Goal: Book appointment/travel/reservation

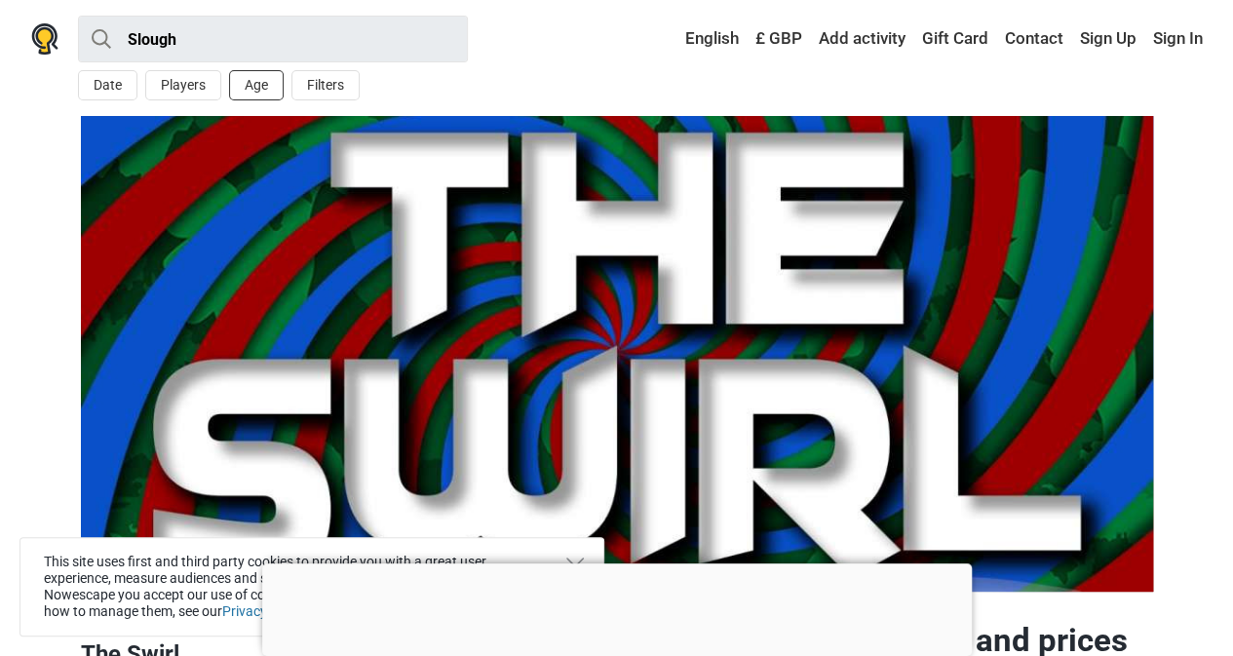
click at [254, 95] on button "Age" at bounding box center [256, 85] width 55 height 30
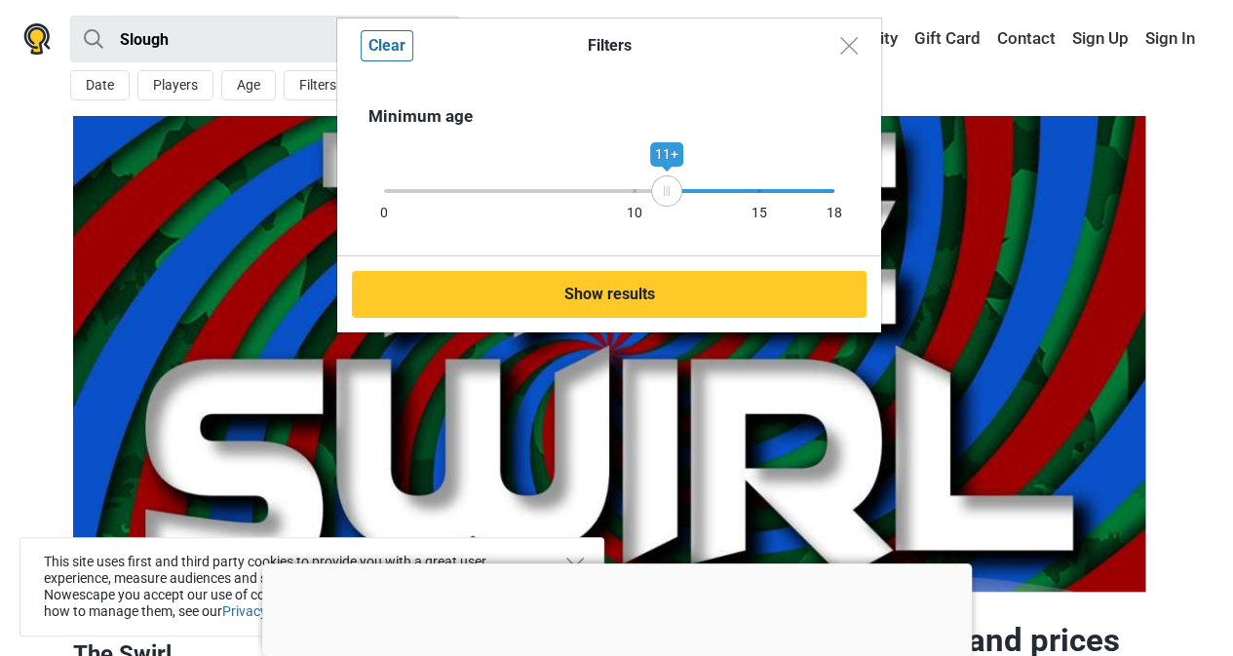
drag, startPoint x: 839, startPoint y: 190, endPoint x: 667, endPoint y: 201, distance: 172.9
click at [667, 201] on div "11+" at bounding box center [666, 190] width 31 height 31
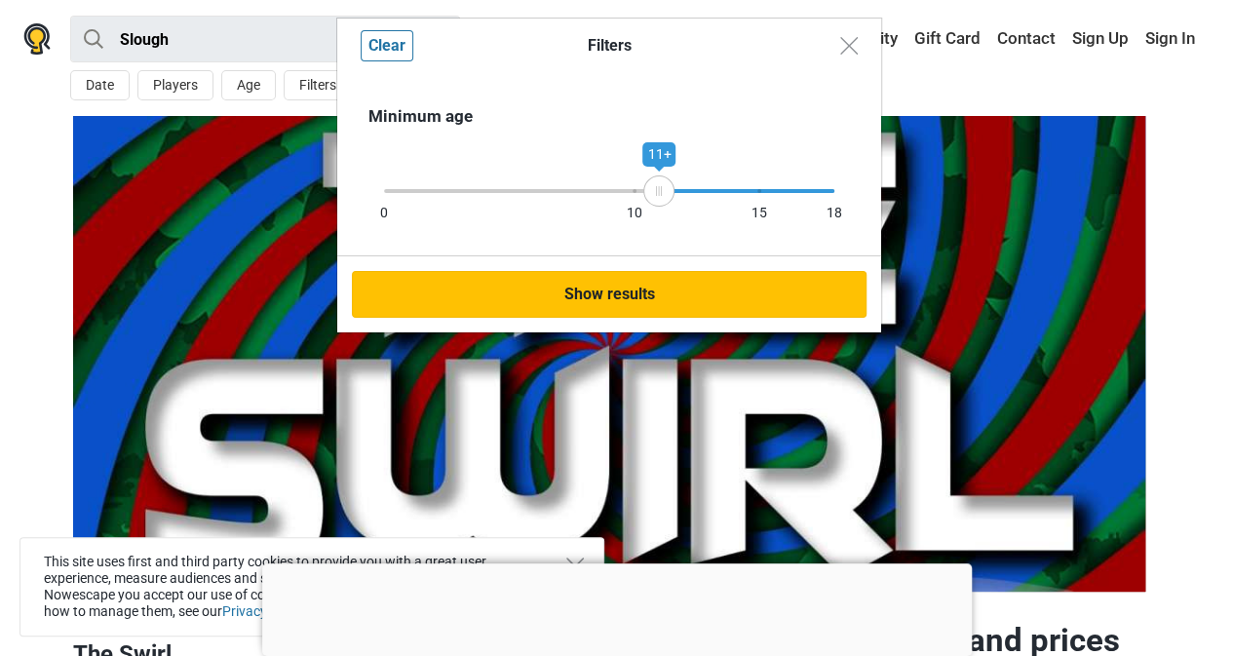
click at [644, 301] on button "Show results" at bounding box center [609, 294] width 515 height 47
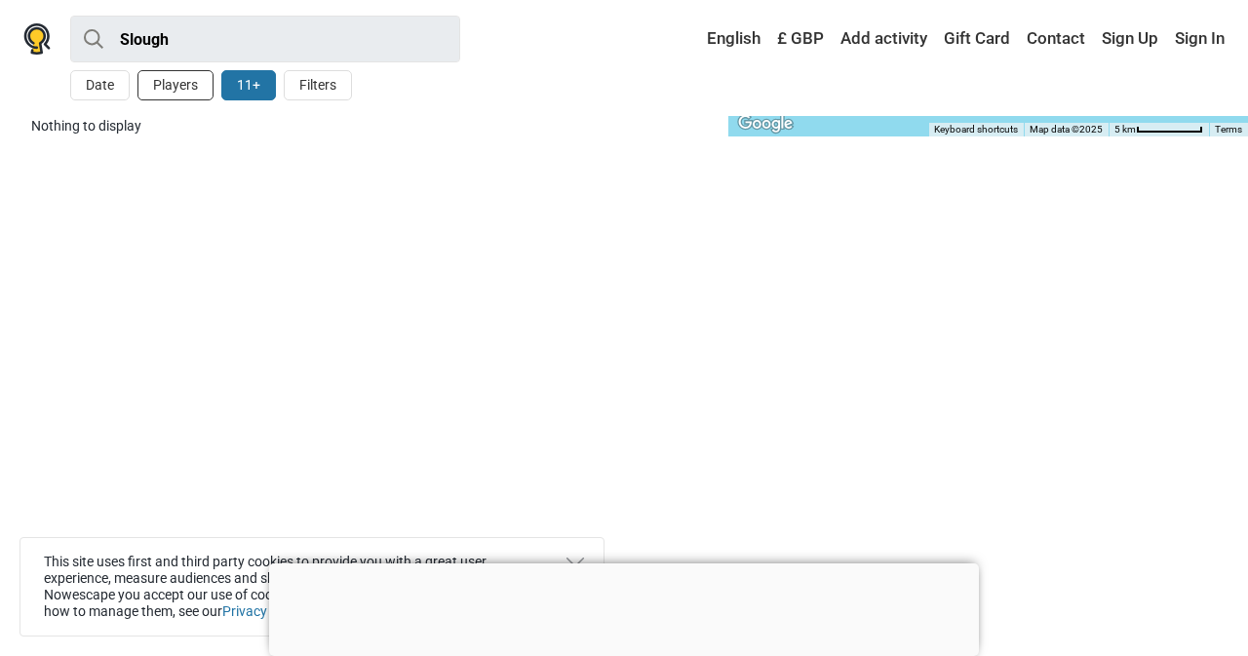
click at [171, 85] on button "Players" at bounding box center [175, 85] width 76 height 30
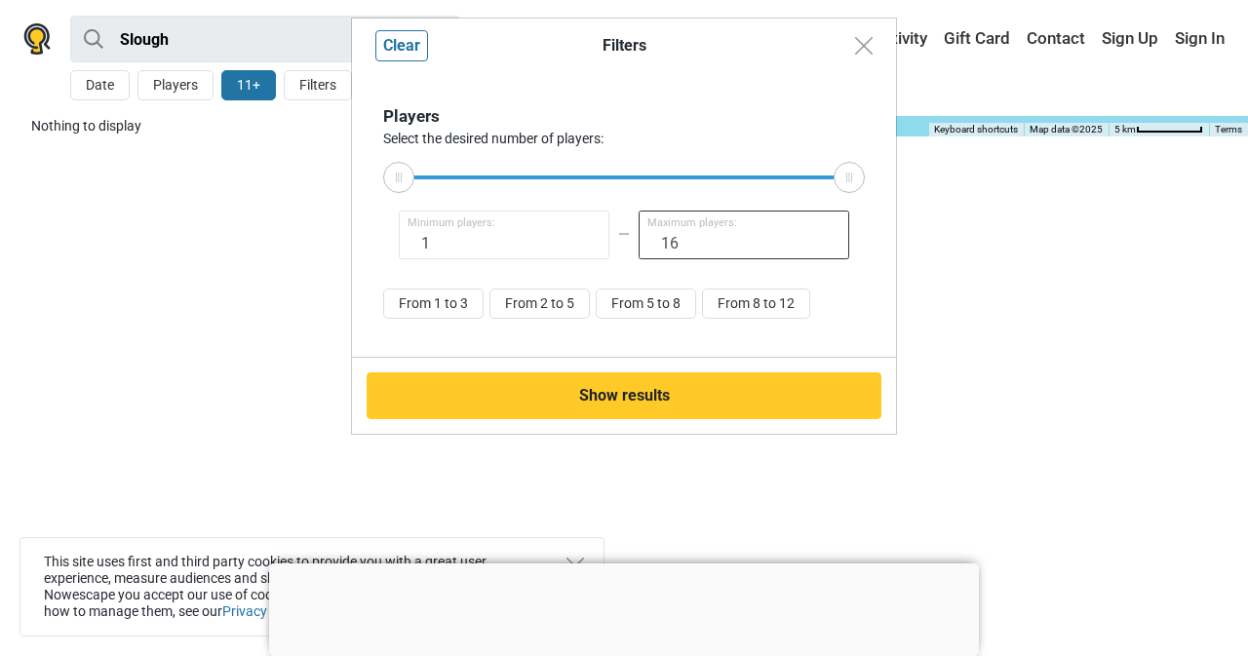
click at [679, 245] on input "16" at bounding box center [744, 235] width 211 height 49
type input "1"
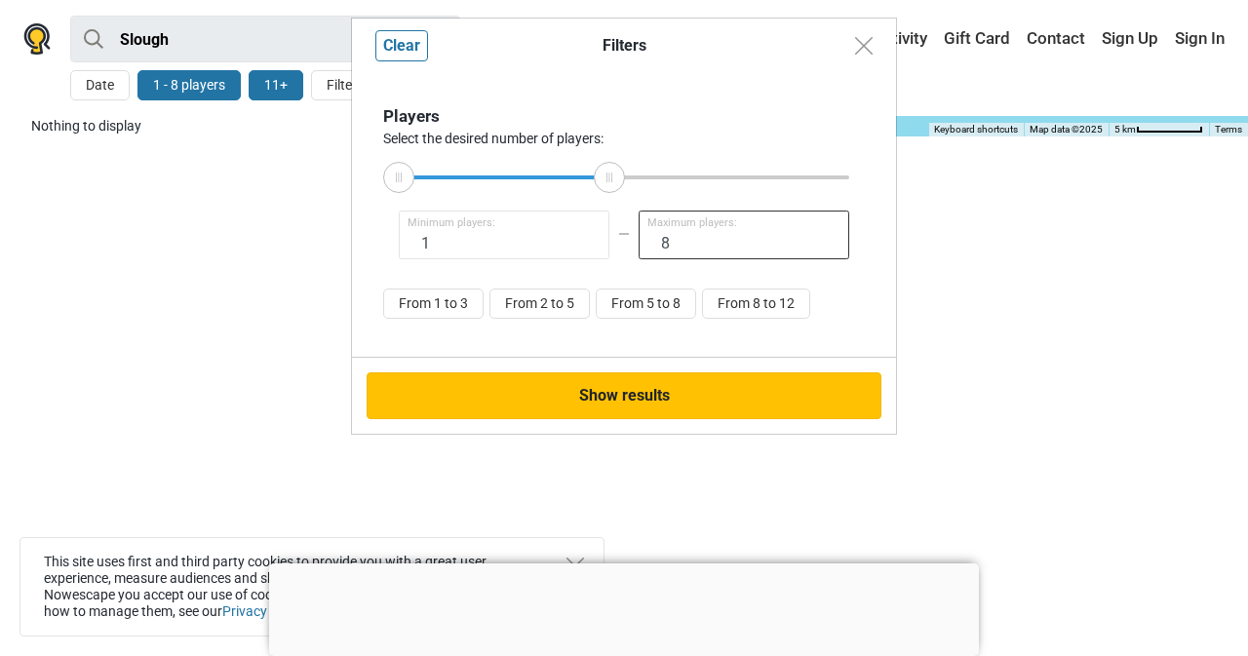
type input "8"
click at [669, 403] on button "Show results" at bounding box center [624, 395] width 515 height 47
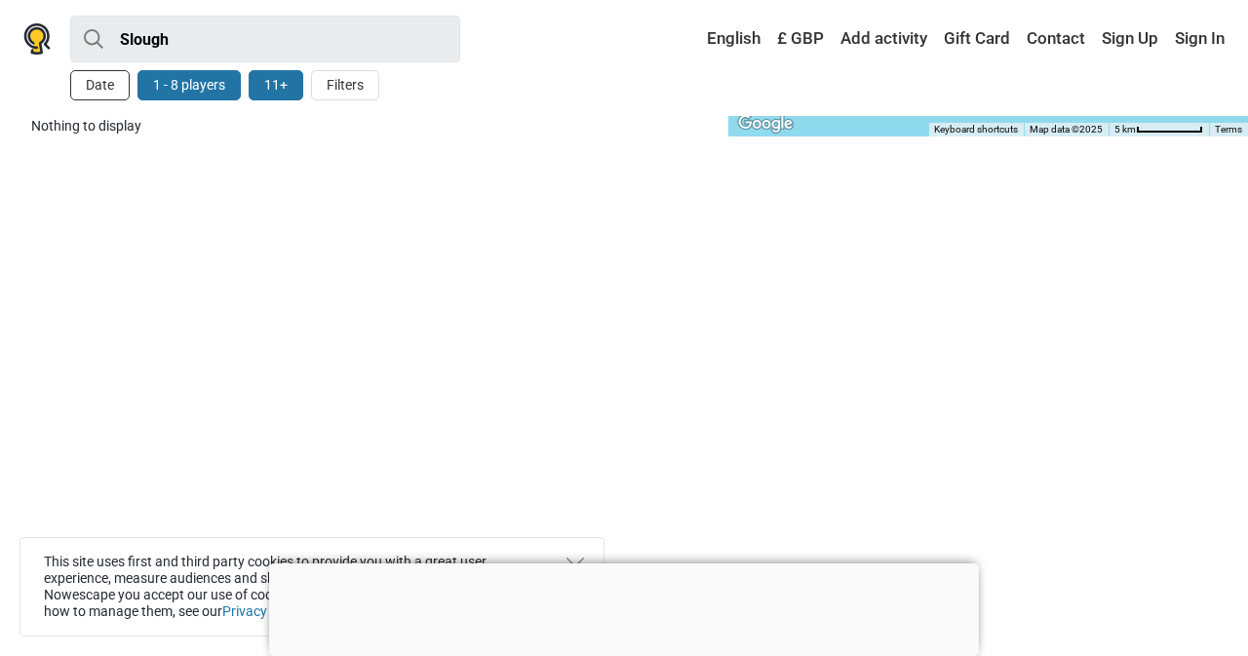
click at [78, 95] on button "Date" at bounding box center [99, 85] width 59 height 30
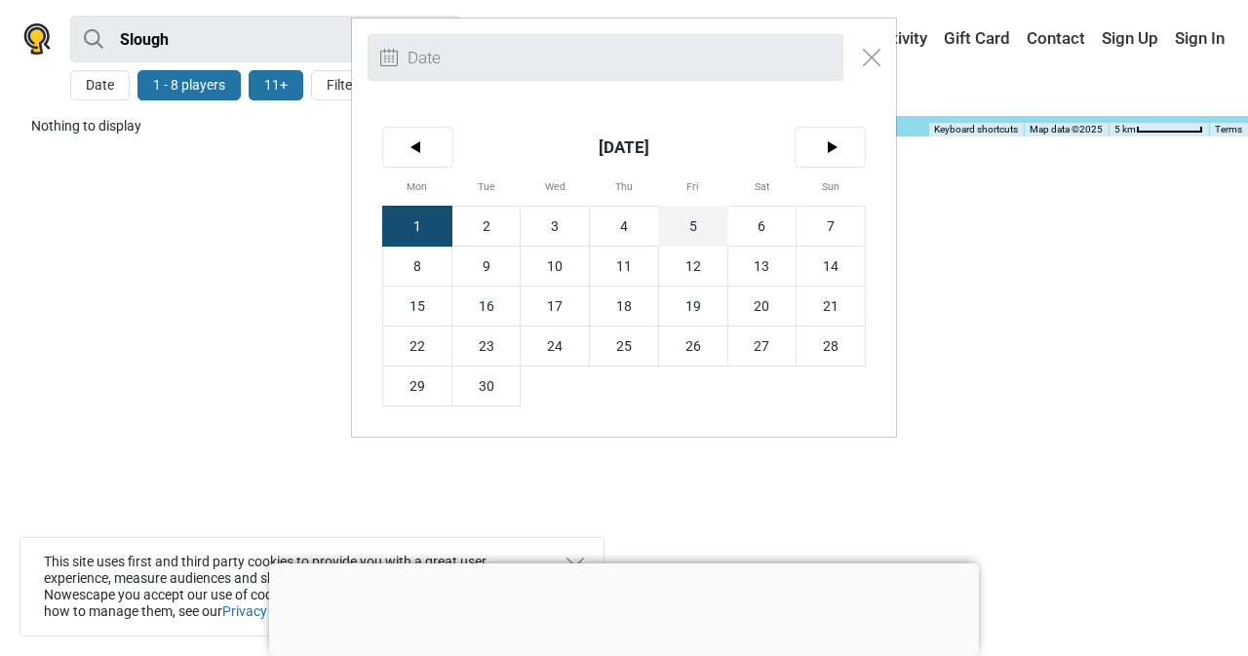
click at [672, 233] on span "5" at bounding box center [693, 226] width 68 height 39
type input "5th September (Fri)"
